Goal: Task Accomplishment & Management: Use online tool/utility

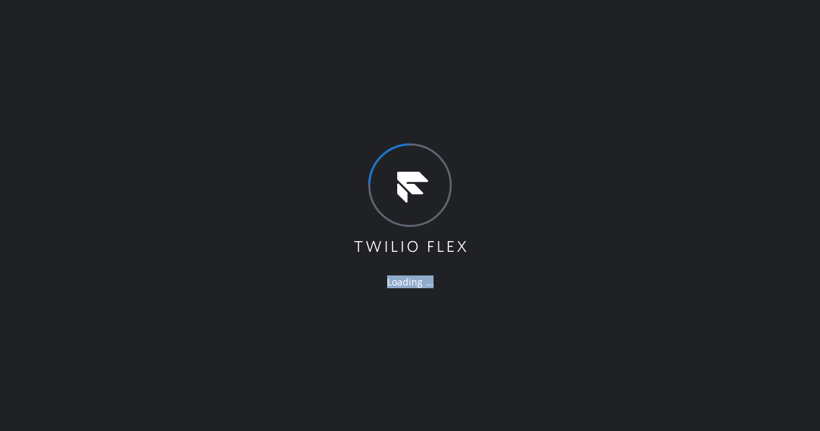
drag, startPoint x: 563, startPoint y: 186, endPoint x: 652, endPoint y: 335, distance: 173.3
click at [652, 335] on div "Loading ..." at bounding box center [410, 215] width 820 height 431
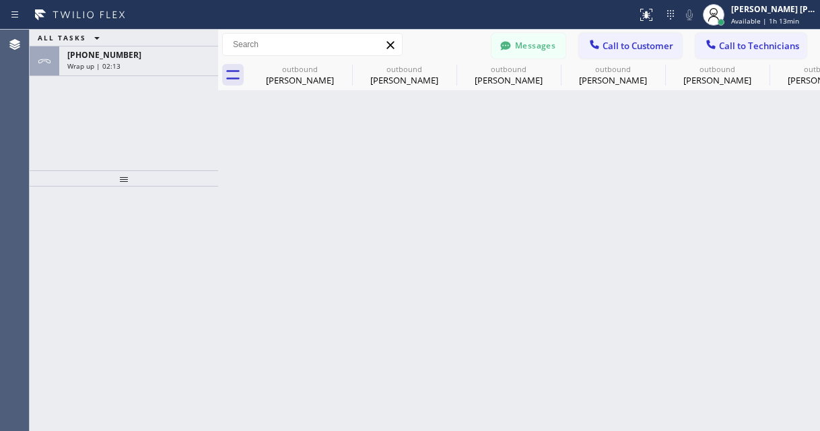
drag, startPoint x: 114, startPoint y: 147, endPoint x: 119, endPoint y: 131, distance: 17.5
click at [114, 145] on div "ALL TASKS ALL TASKS ACTIVE TASKS TASKS IN WRAP UP +16509066087 Wrap up | 02:13" at bounding box center [124, 100] width 188 height 141
click at [203, 246] on div at bounding box center [124, 308] width 188 height 245
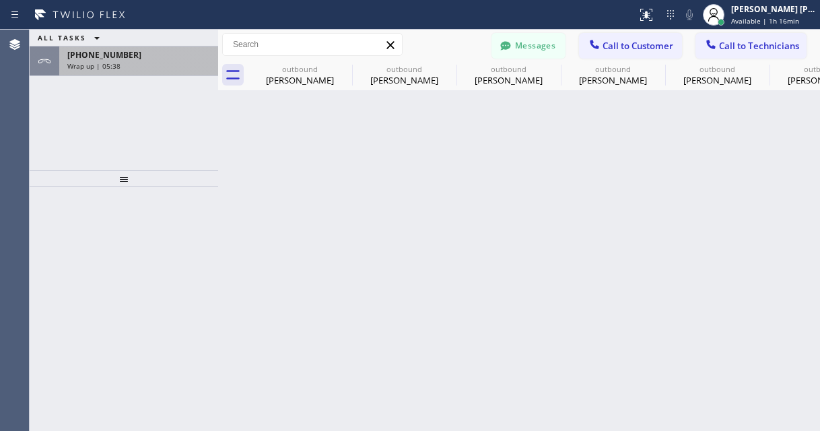
click at [155, 66] on div "Wrap up | 05:38" at bounding box center [138, 65] width 143 height 9
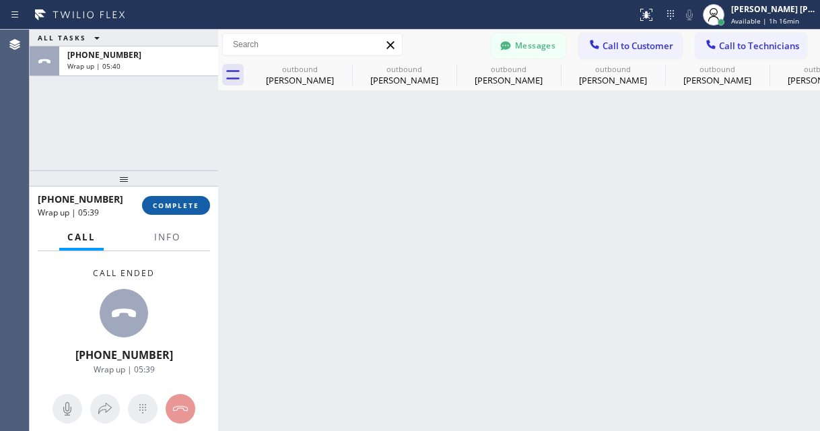
click at [178, 206] on span "COMPLETE" at bounding box center [176, 205] width 46 height 9
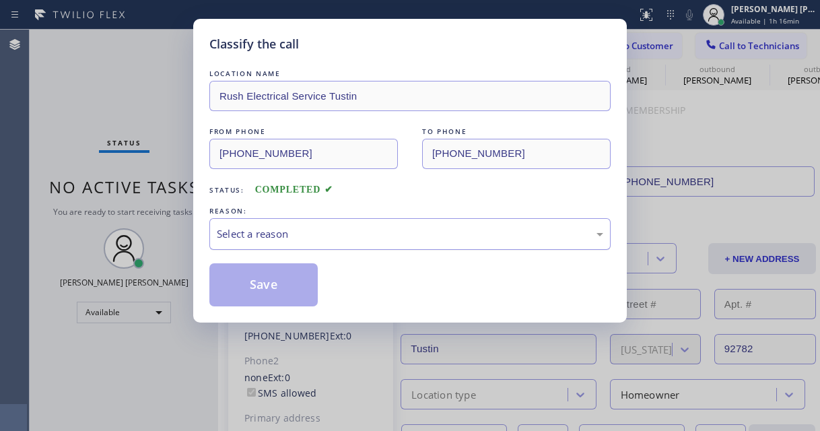
click at [280, 238] on div "Select a reason" at bounding box center [410, 233] width 386 height 15
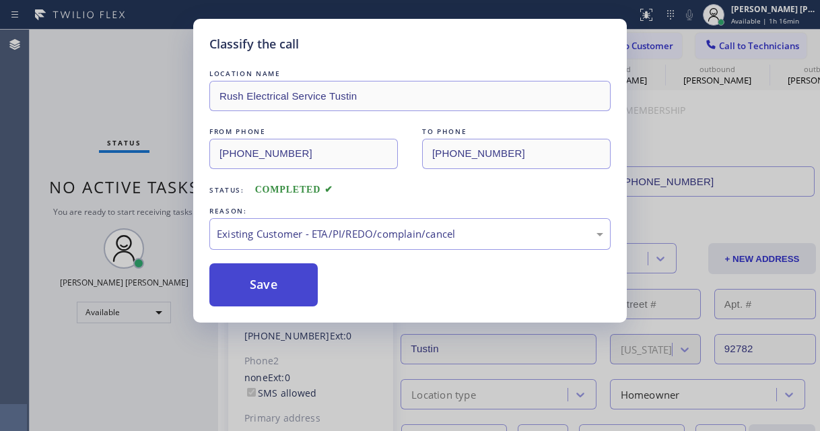
click at [267, 290] on button "Save" at bounding box center [263, 284] width 108 height 43
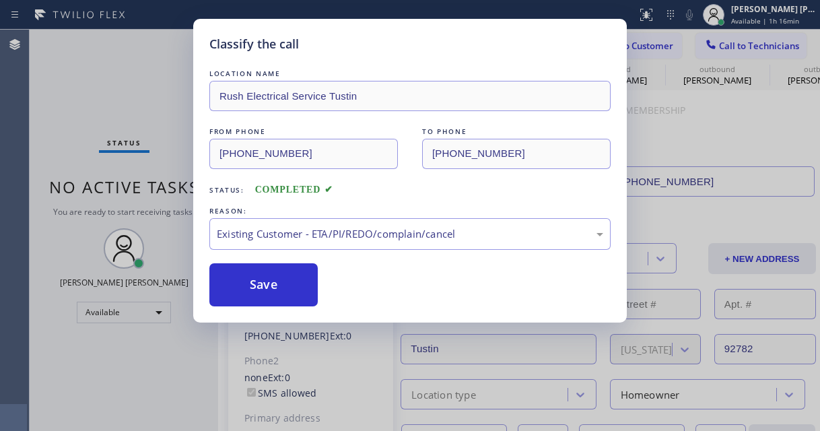
type input "(510) 880-3442"
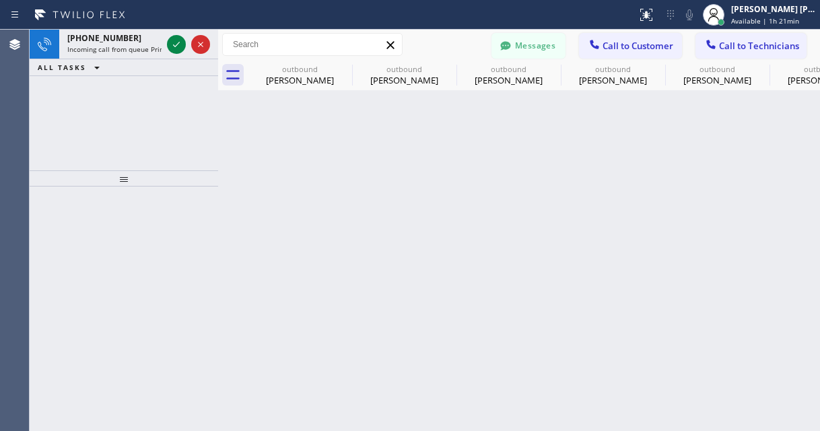
click at [139, 267] on div at bounding box center [124, 308] width 188 height 245
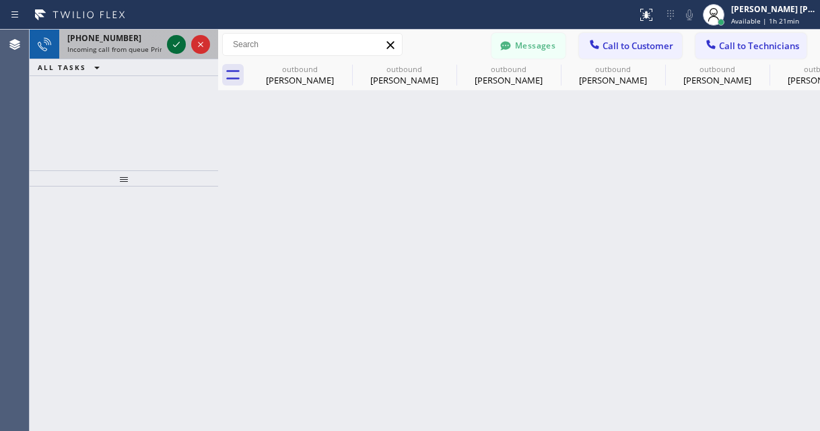
click at [171, 44] on icon at bounding box center [176, 44] width 16 height 16
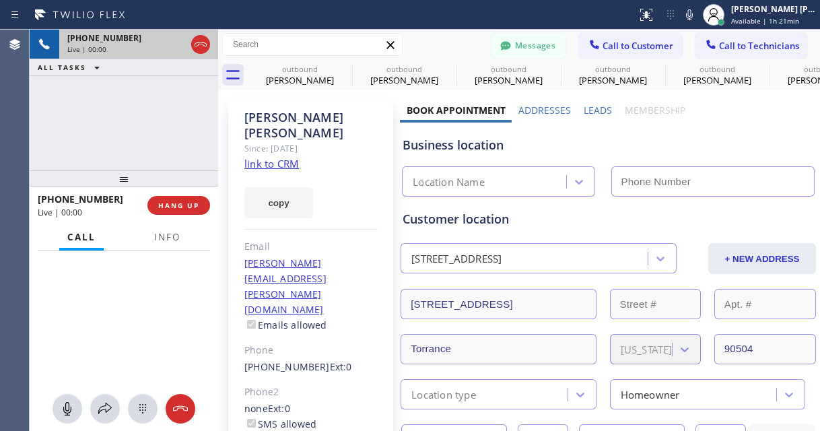
type input "(844) 760-2924"
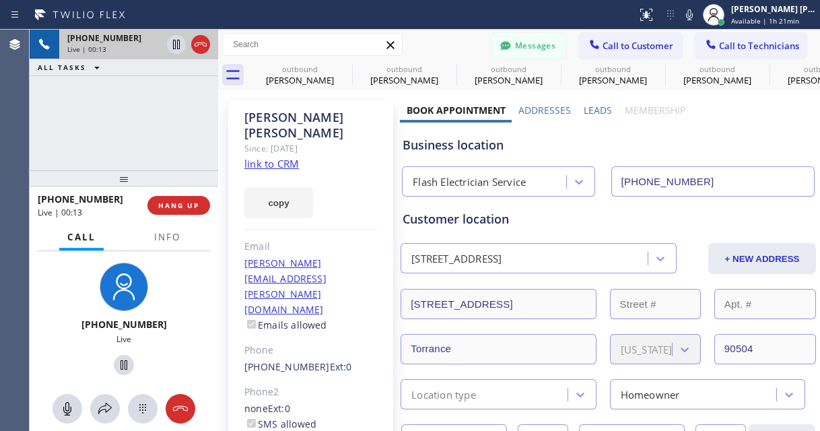
click at [555, 219] on div "Customer location" at bounding box center [608, 219] width 411 height 18
click at [290, 157] on link "link to CRM" at bounding box center [271, 163] width 55 height 13
click at [157, 97] on div "+14243869315 Live | 00:17 ALL TASKS ALL TASKS ACTIVE TASKS TASKS IN WRAP UP" at bounding box center [124, 100] width 188 height 141
click at [107, 122] on div "+14243869315 Live | 00:22 ALL TASKS ALL TASKS ACTIVE TASKS TASKS IN WRAP UP" at bounding box center [124, 100] width 188 height 141
click at [47, 309] on div "+14243869315 Live" at bounding box center [124, 321] width 188 height 140
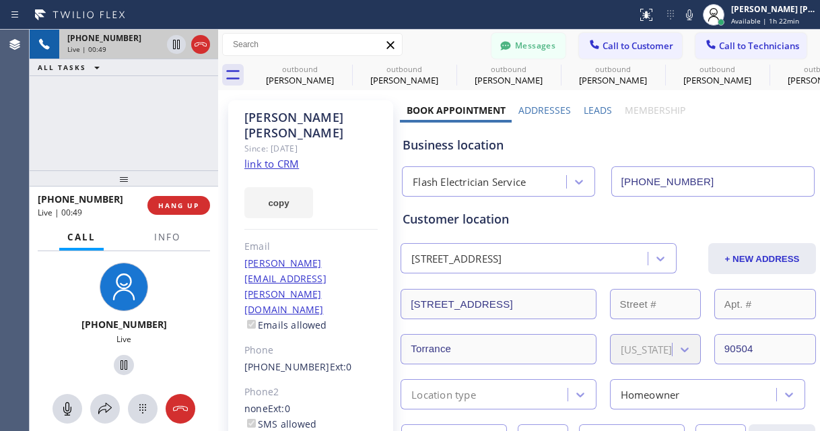
drag, startPoint x: 61, startPoint y: 315, endPoint x: 76, endPoint y: 63, distance: 252.9
click at [67, 315] on div "+14243869315 Live" at bounding box center [124, 320] width 114 height 127
click at [58, 417] on button at bounding box center [68, 409] width 30 height 30
drag, startPoint x: 61, startPoint y: 313, endPoint x: 71, endPoint y: 269, distance: 45.4
click at [67, 313] on div "+14243869315 Live" at bounding box center [124, 320] width 114 height 127
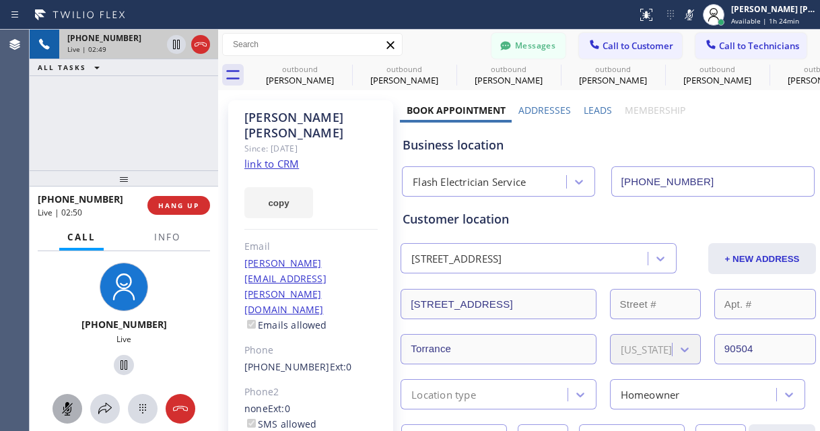
click at [65, 411] on icon at bounding box center [67, 409] width 16 height 16
click at [172, 107] on div "+14243869315 Live | 02:55 ALL TASKS ALL TASKS ACTIVE TASKS TASKS IN WRAP UP" at bounding box center [124, 100] width 188 height 141
click at [126, 118] on div "+14243869315 Live | 02:56 ALL TASKS ALL TASKS ACTIVE TASKS TASKS IN WRAP UP" at bounding box center [124, 100] width 188 height 141
click at [67, 406] on icon at bounding box center [67, 409] width 16 height 16
click at [119, 367] on icon at bounding box center [124, 365] width 16 height 16
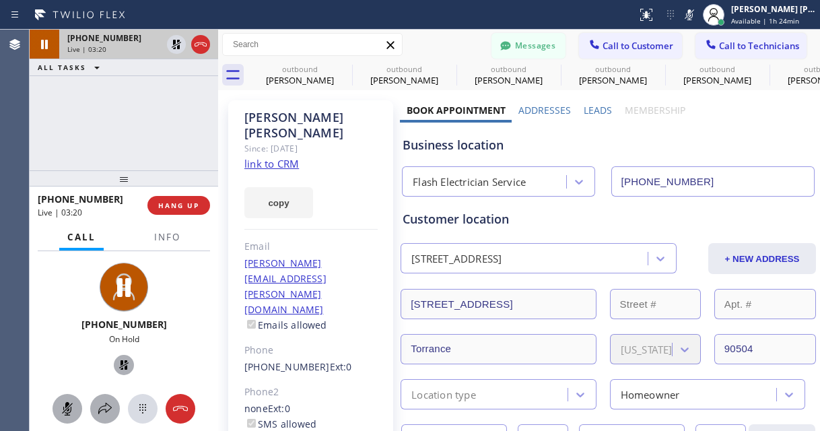
click at [104, 407] on icon at bounding box center [105, 409] width 16 height 16
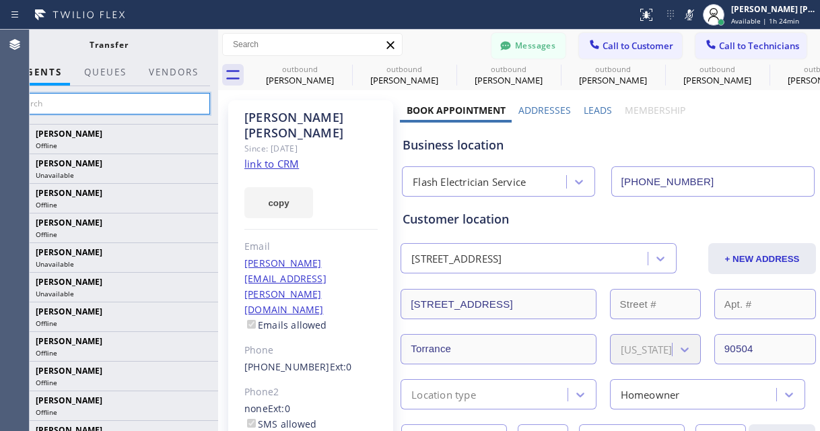
click at [108, 102] on input "text" at bounding box center [108, 104] width 203 height 22
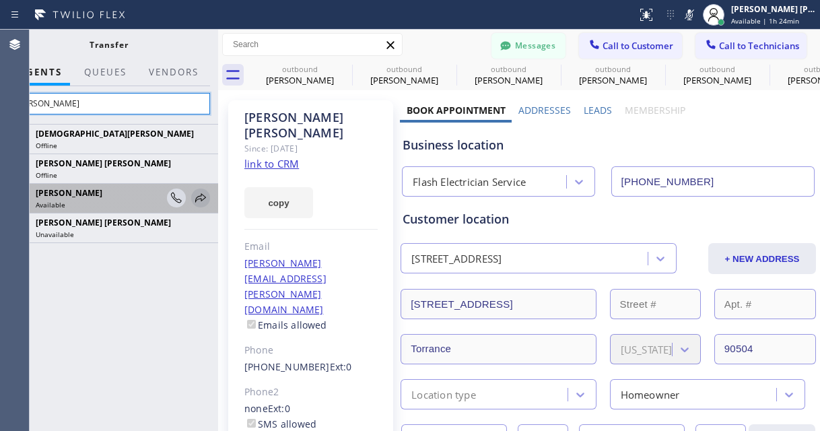
type input "chris"
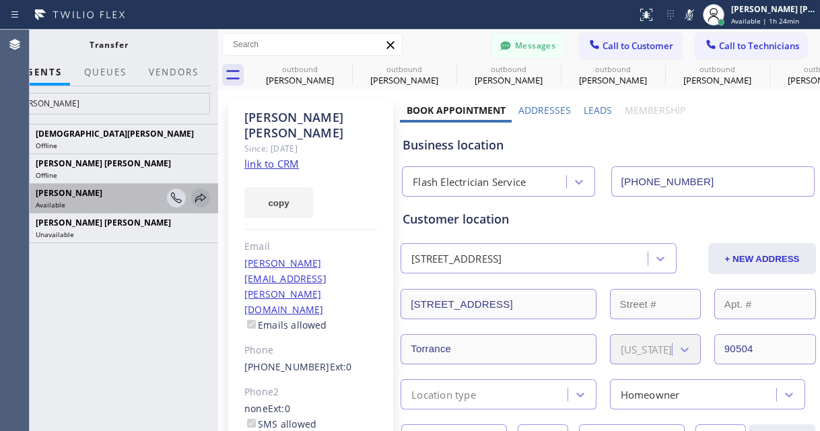
click at [197, 197] on icon at bounding box center [200, 197] width 11 height 9
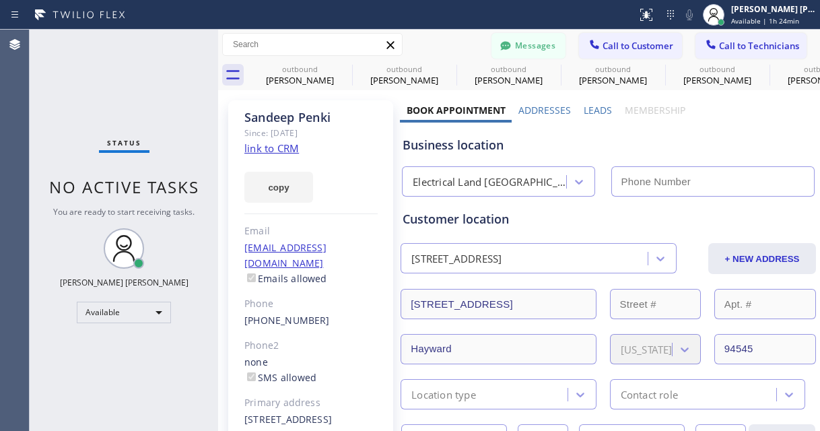
type input "(510) 880-3442"
click at [143, 316] on div "Available" at bounding box center [124, 313] width 94 height 22
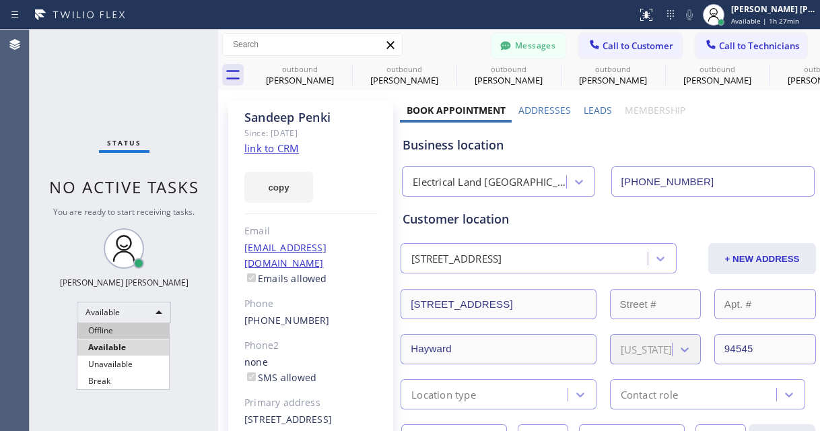
click at [118, 335] on li "Offline" at bounding box center [123, 330] width 92 height 16
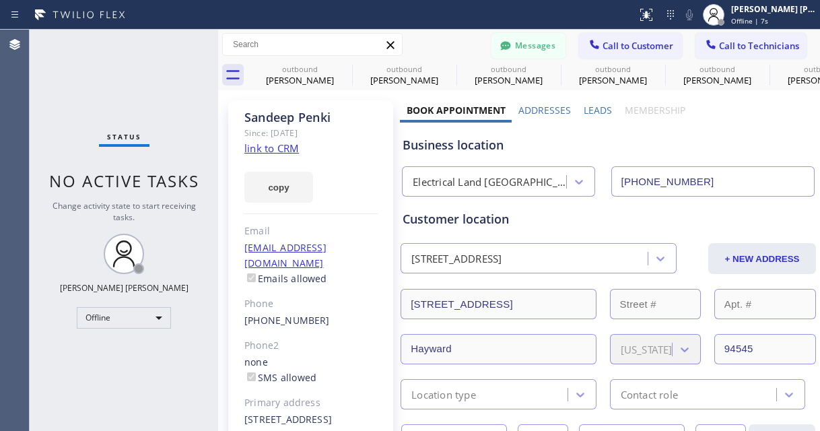
drag, startPoint x: 133, startPoint y: 105, endPoint x: 197, endPoint y: 102, distance: 64.0
click at [133, 105] on div "Status No active tasks Change activity state to start receiving tasks. Ashley B…" at bounding box center [124, 230] width 188 height 401
